Goal: Transaction & Acquisition: Subscribe to service/newsletter

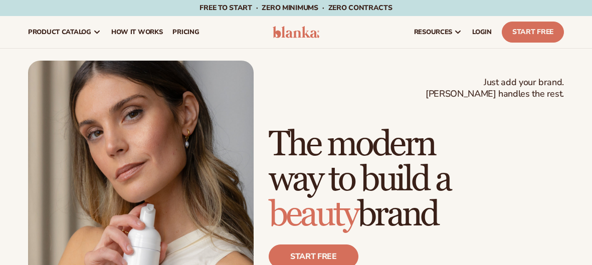
scroll to position [57, 0]
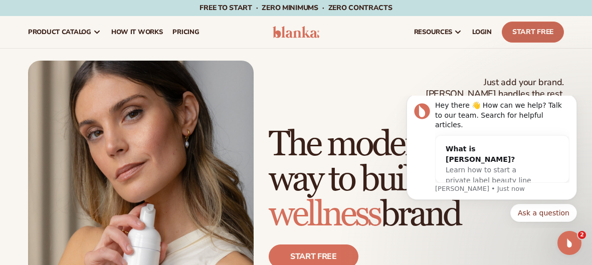
click at [521, 27] on link "Start Free" at bounding box center [533, 32] width 62 height 21
